Goal: Transaction & Acquisition: Purchase product/service

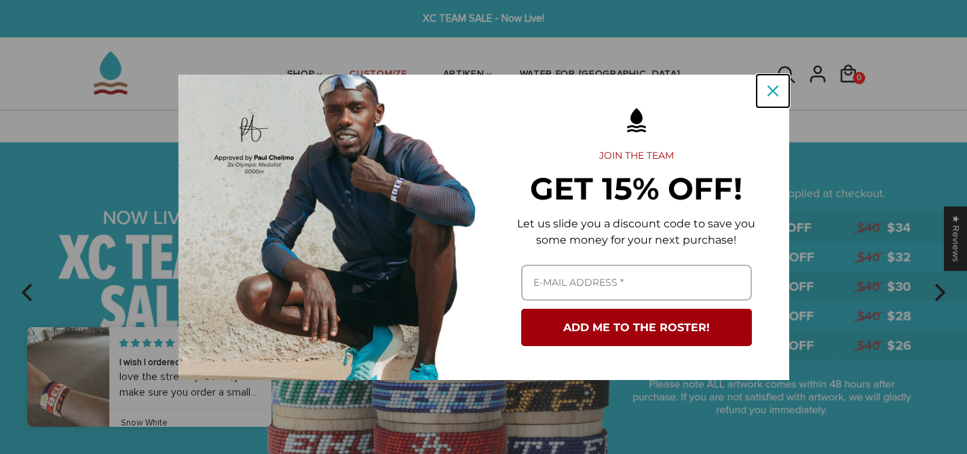
click at [773, 87] on icon "close icon" at bounding box center [772, 90] width 11 height 11
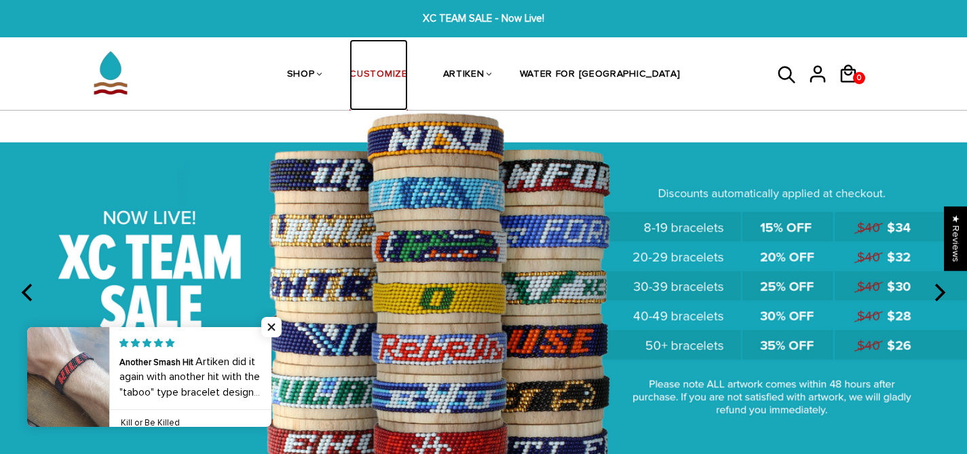
click at [407, 73] on link "CUSTOMIZE" at bounding box center [378, 75] width 58 height 72
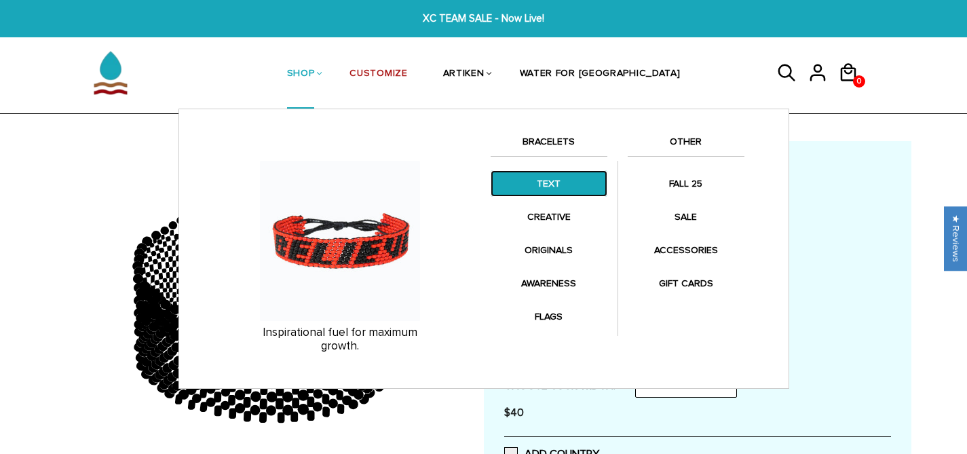
click at [549, 182] on link "TEXT" at bounding box center [548, 183] width 117 height 26
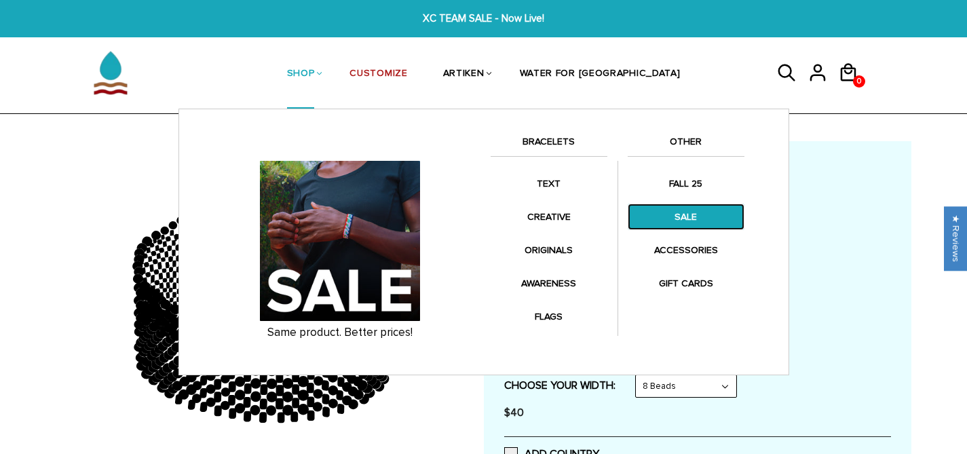
click at [691, 222] on link "SALE" at bounding box center [685, 216] width 117 height 26
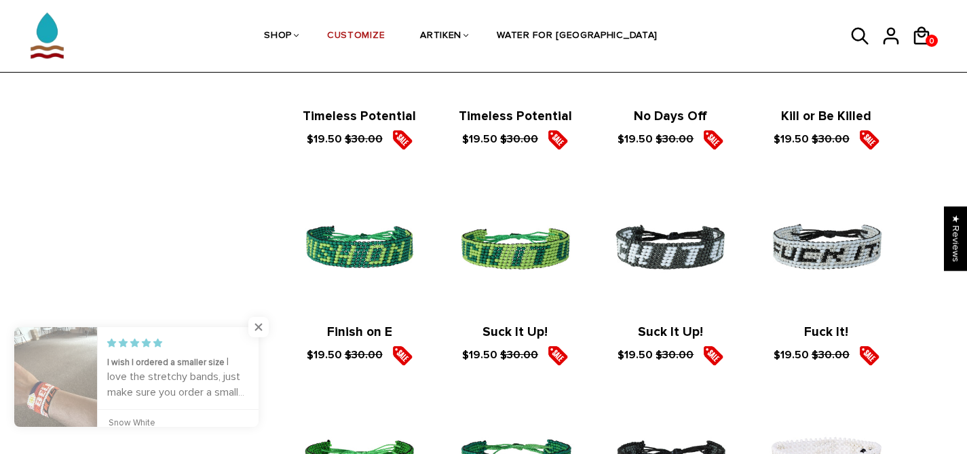
scroll to position [627, 0]
